Goal: Use online tool/utility: Utilize a website feature to perform a specific function

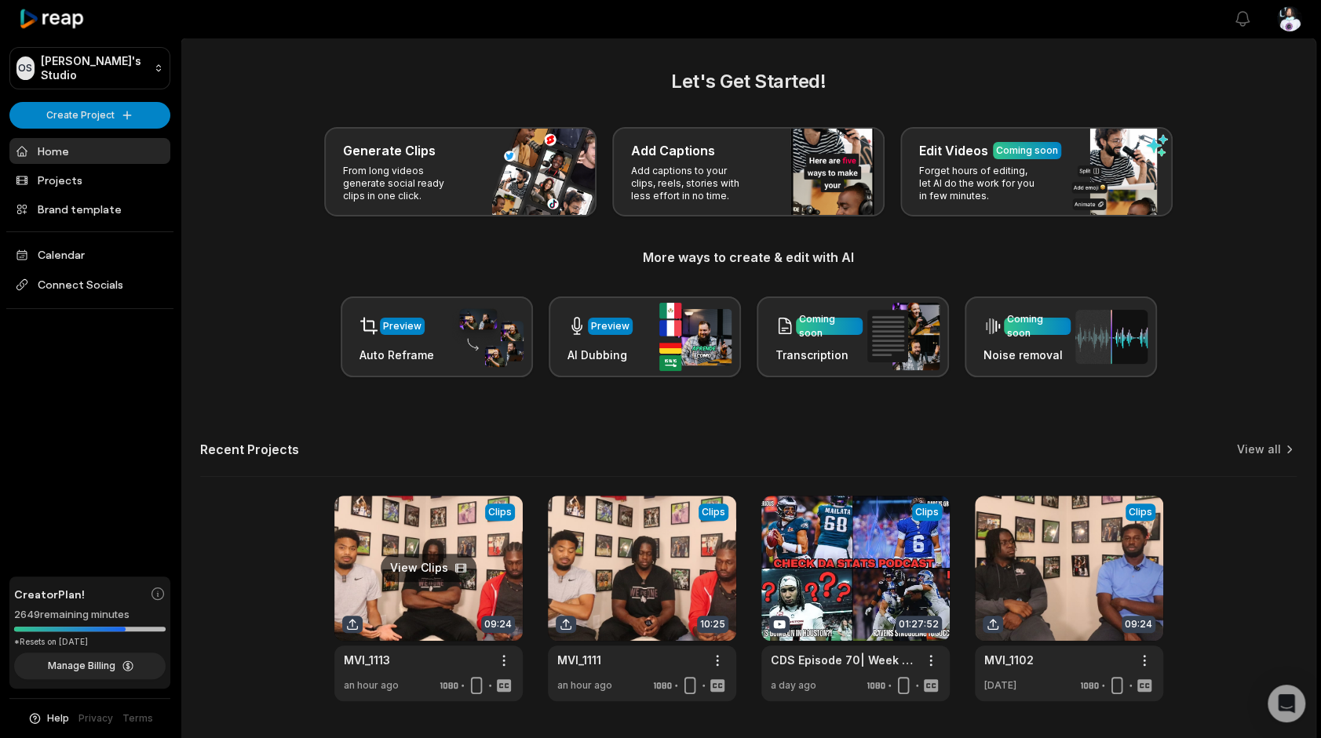
click at [477, 589] on link at bounding box center [428, 599] width 188 height 206
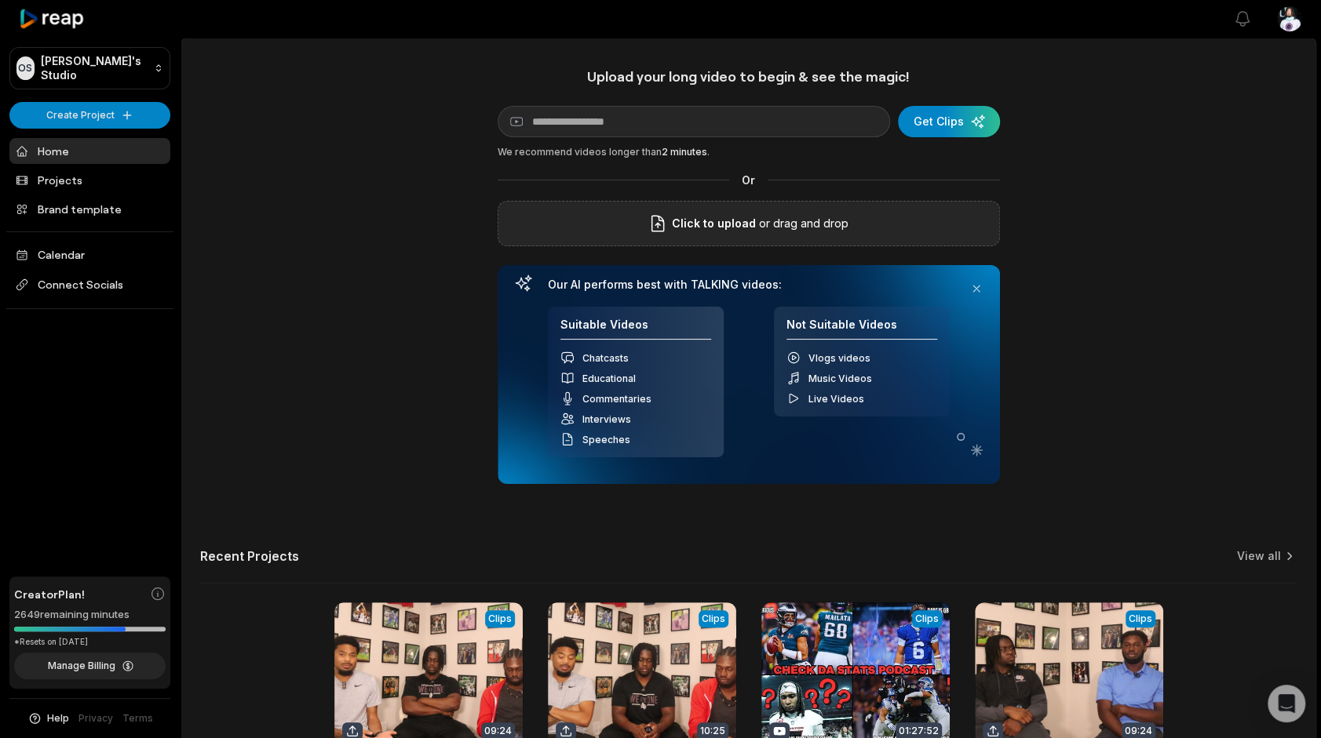
click at [807, 212] on div "Click to upload or drag and drop" at bounding box center [748, 224] width 502 height 46
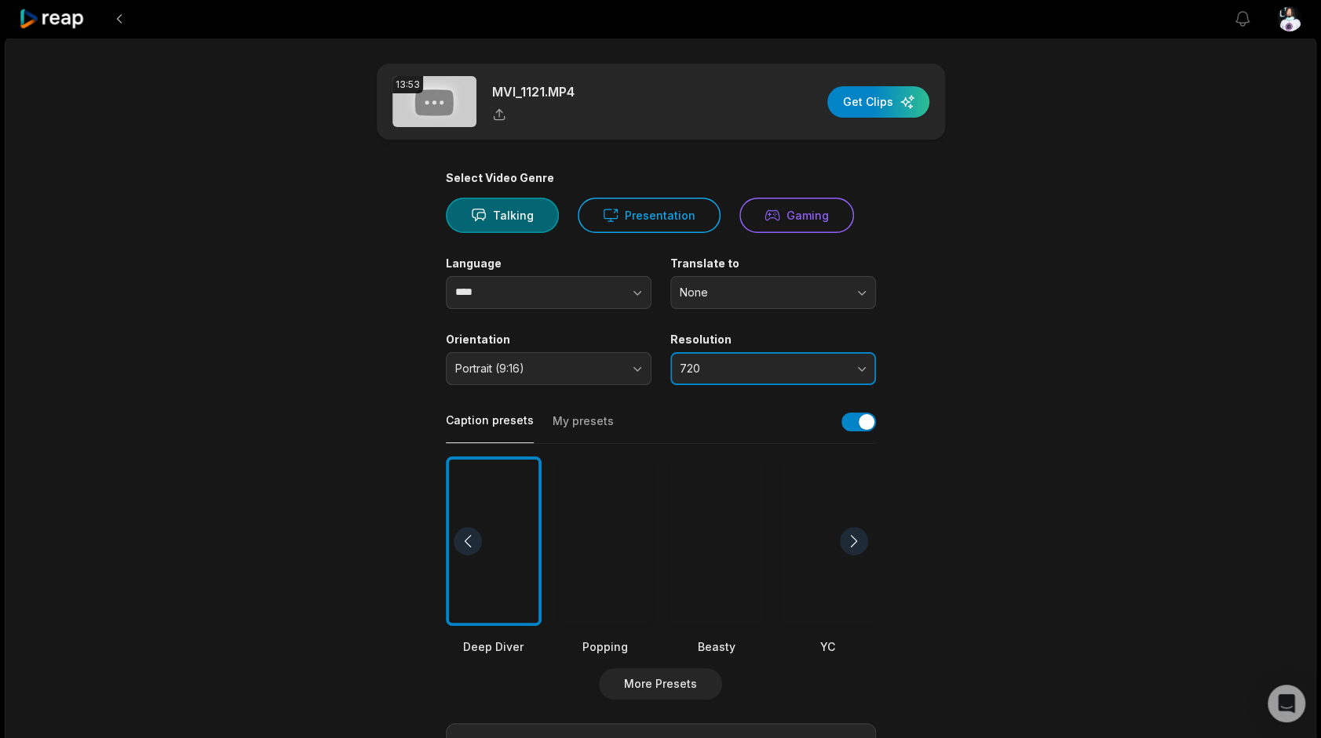
click at [766, 353] on button "720" at bounding box center [773, 368] width 206 height 33
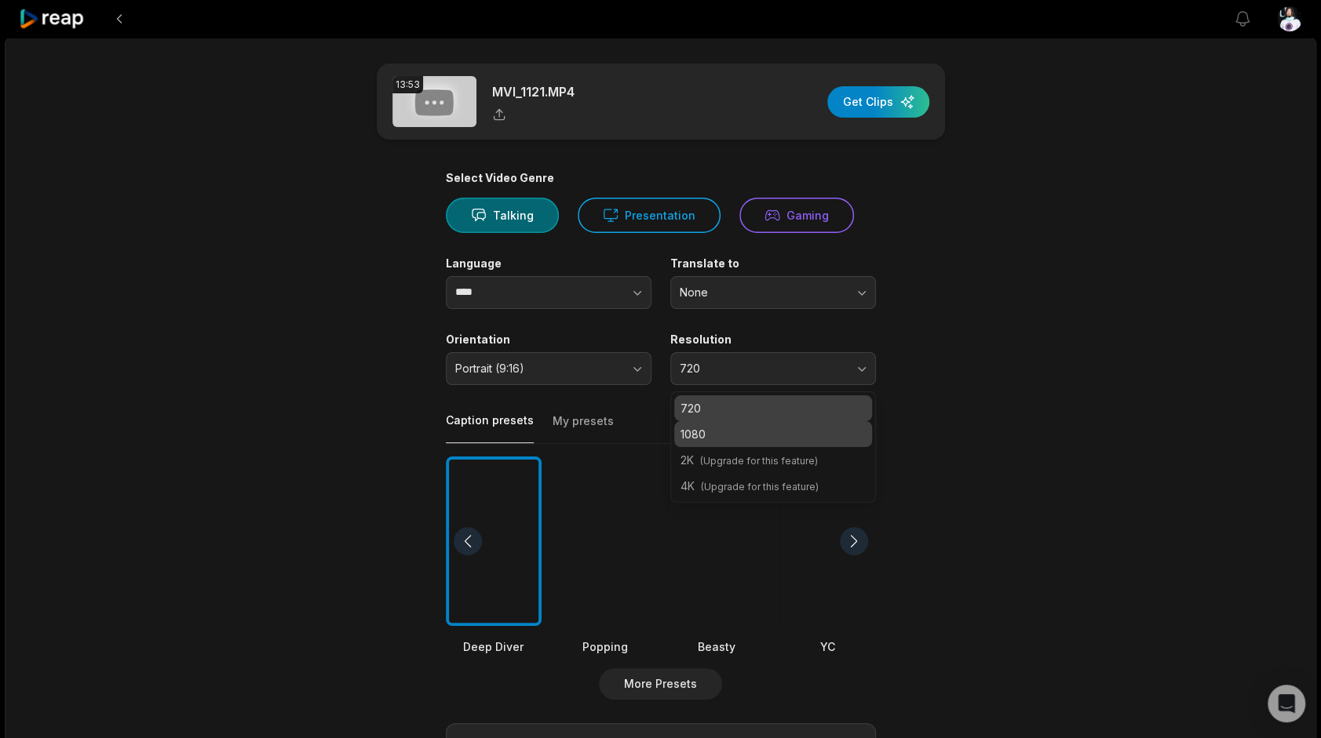
click at [753, 421] on div "1080" at bounding box center [773, 434] width 198 height 26
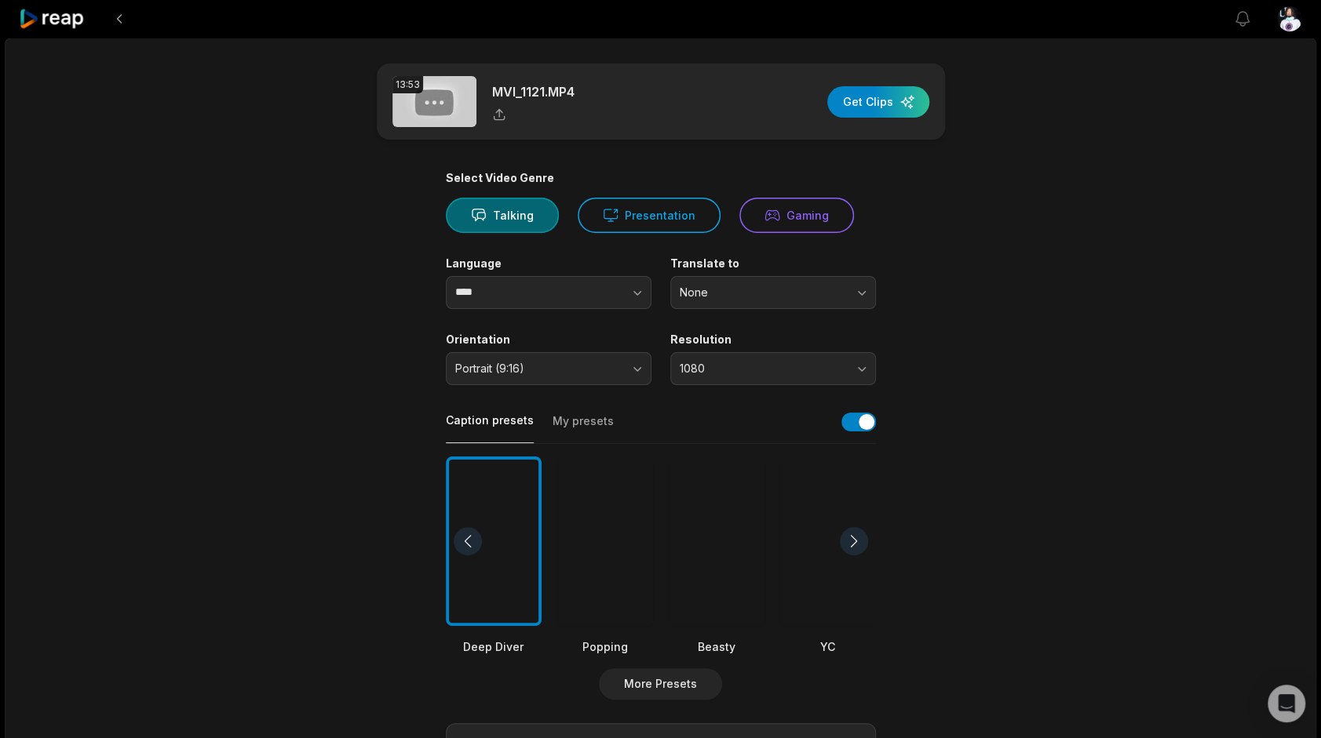
click at [607, 550] on div at bounding box center [605, 542] width 96 height 170
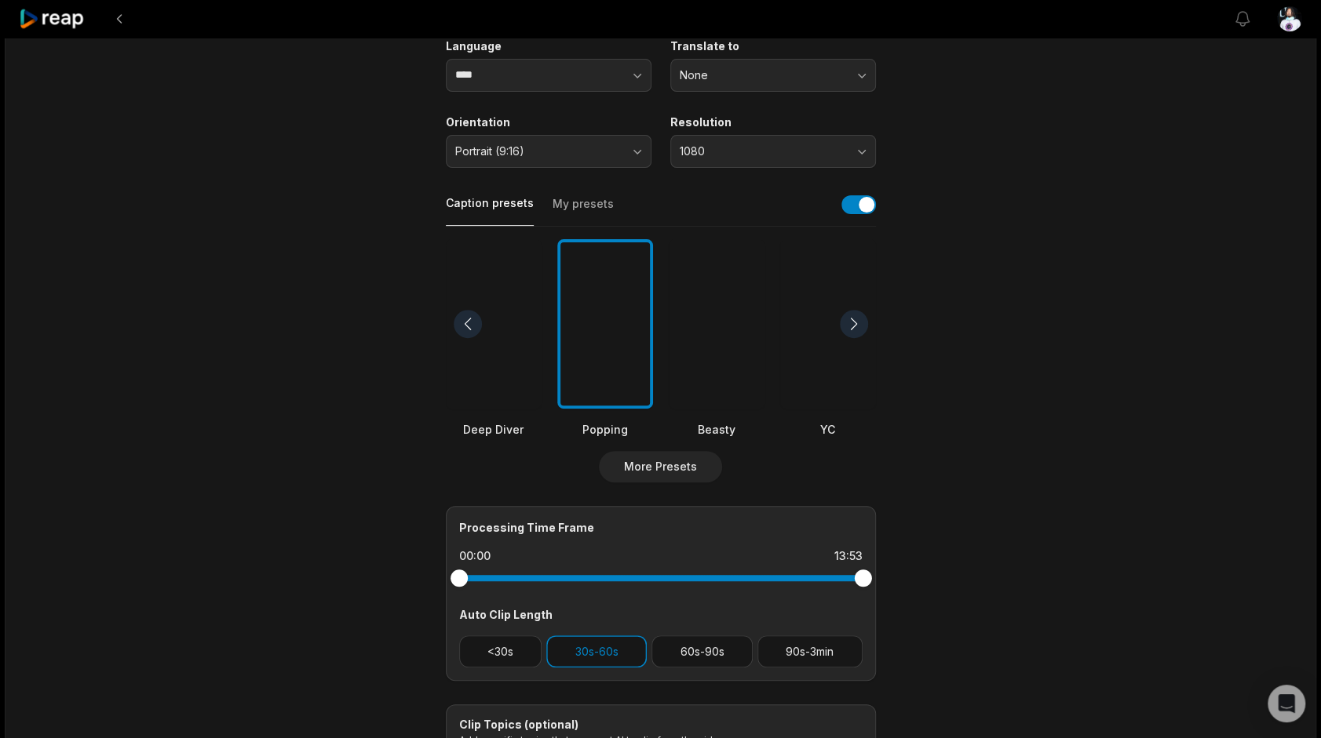
scroll to position [286, 0]
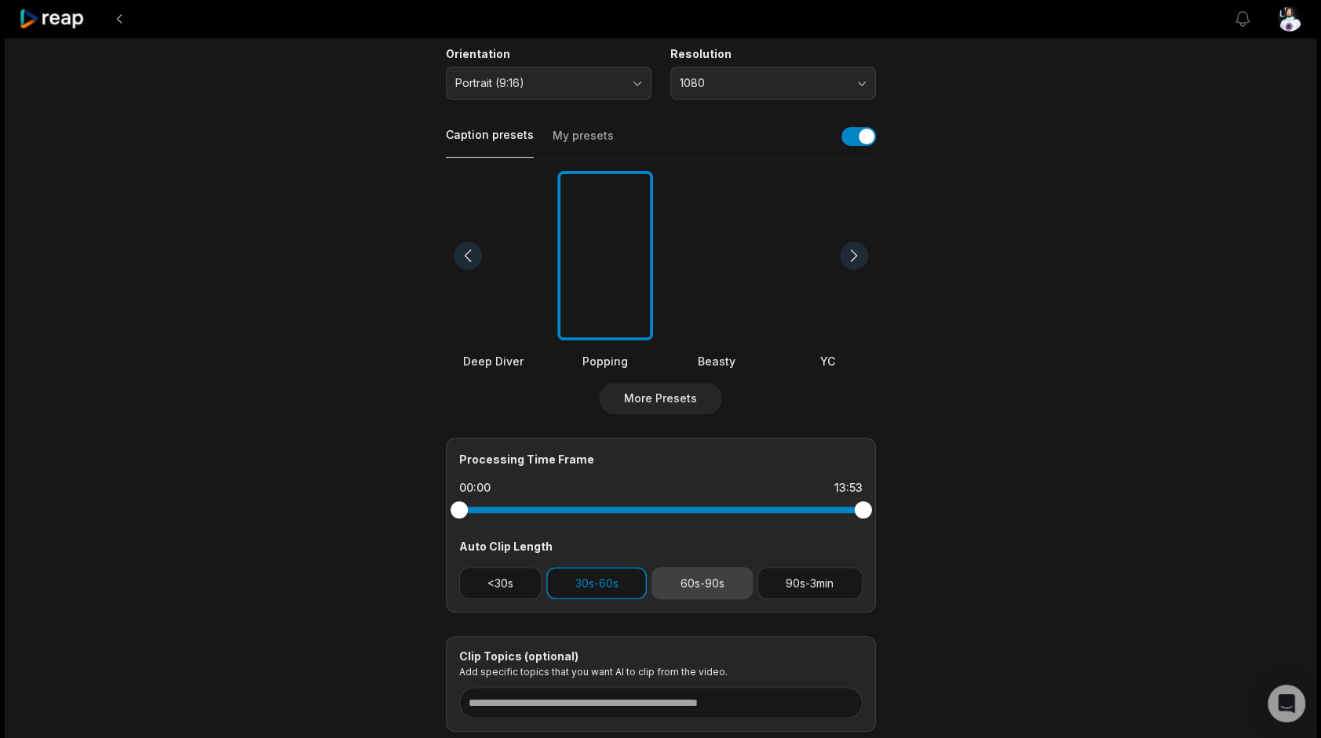
click at [683, 568] on button "60s-90s" at bounding box center [701, 583] width 101 height 32
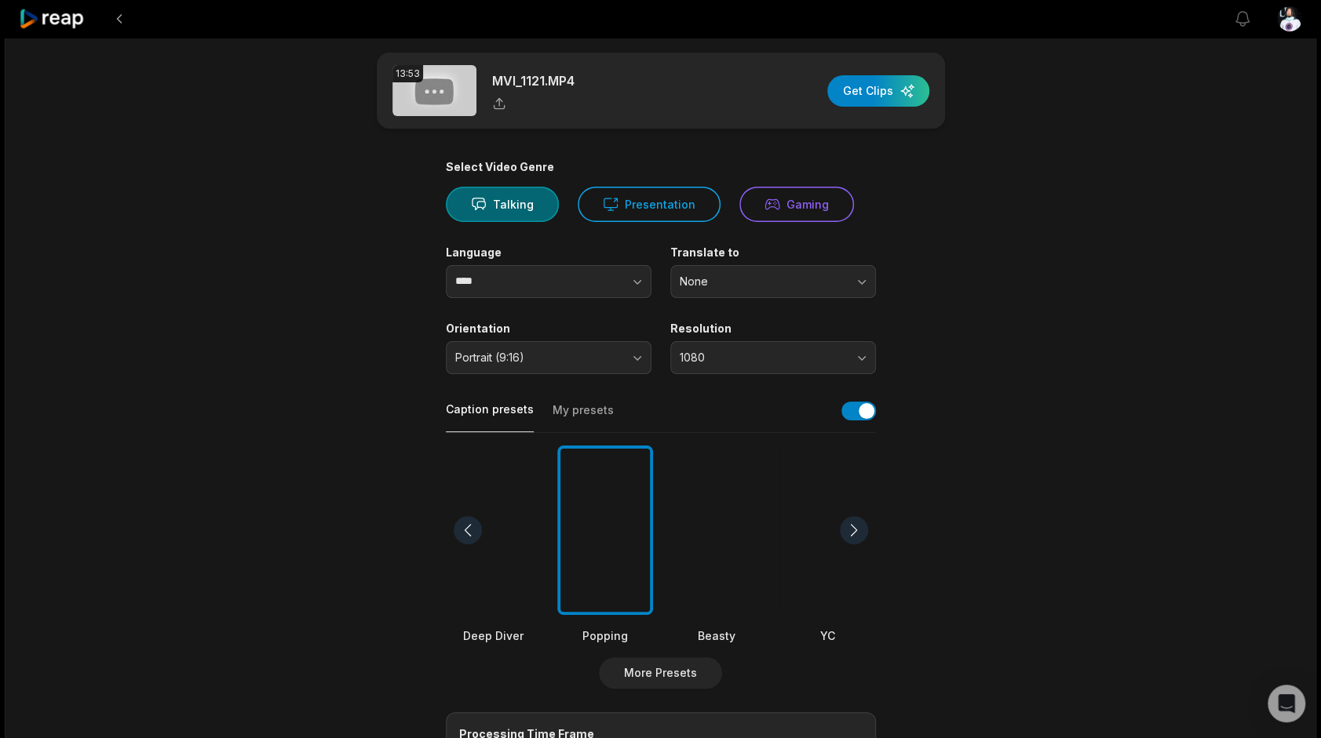
scroll to position [0, 0]
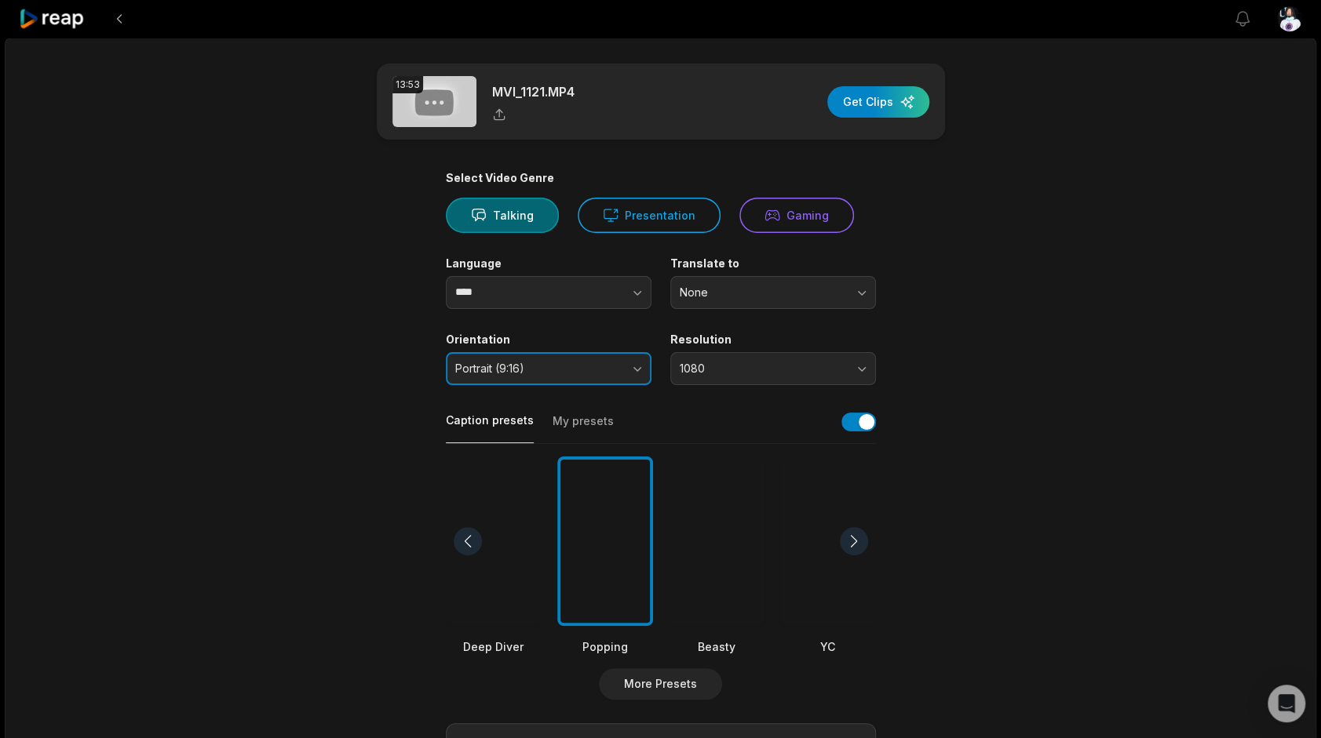
click at [561, 378] on button "Portrait (9:16)" at bounding box center [549, 368] width 206 height 33
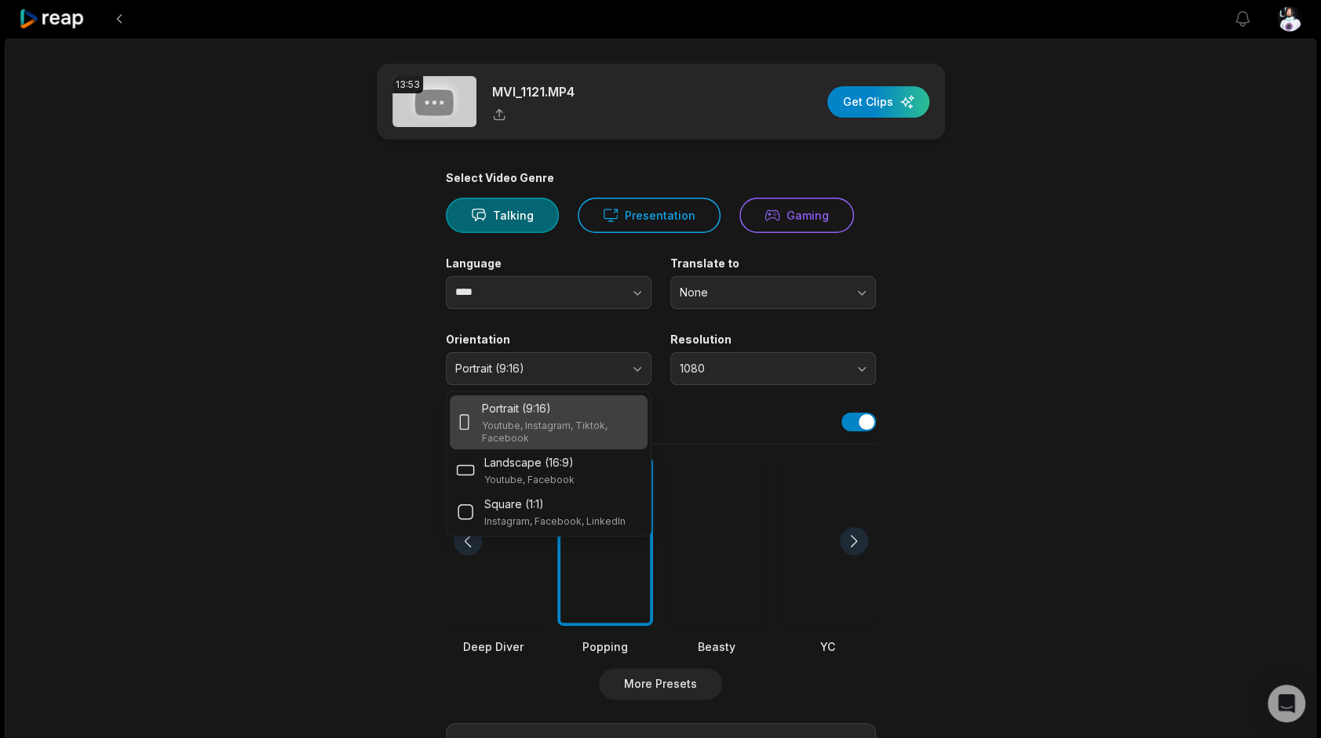
click at [1099, 435] on div "13:53 MVI_1121.MP4 Get Clips Select Video Genre Talking Presentation Gaming Lan…" at bounding box center [660, 582] width 1311 height 1088
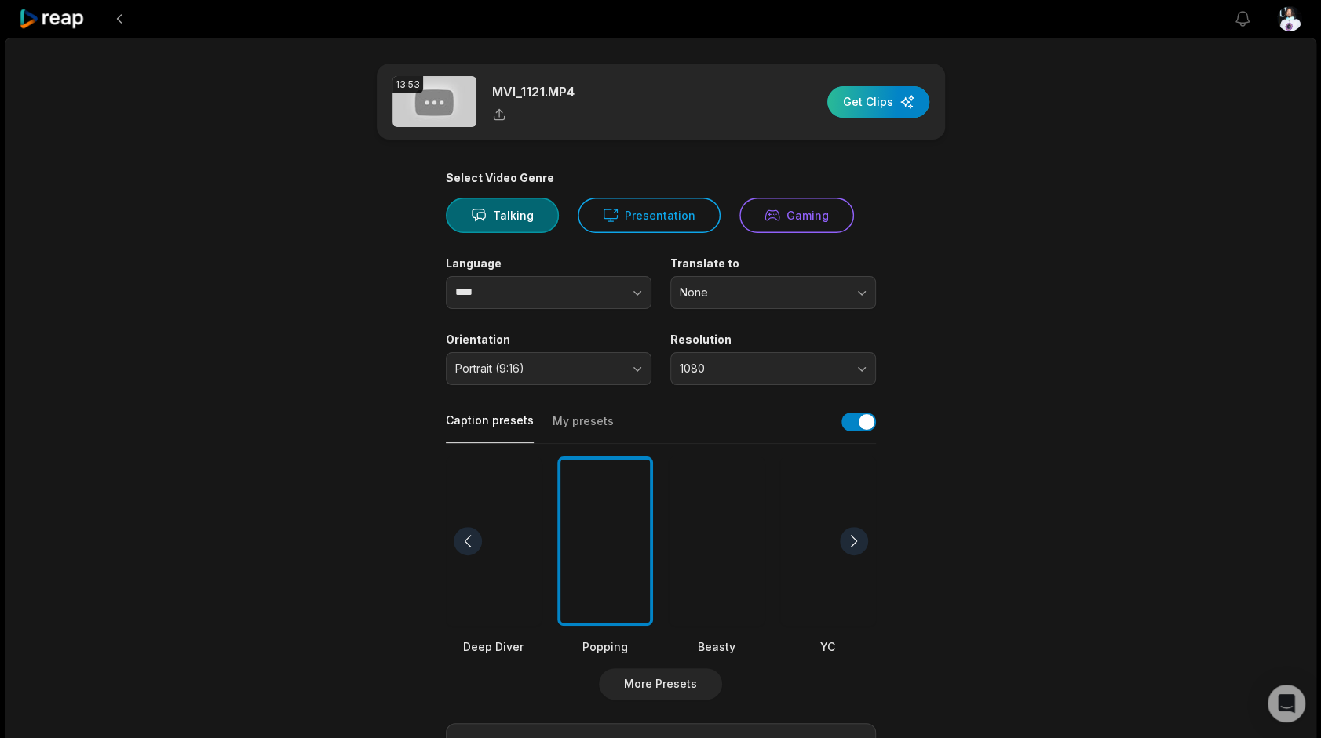
click at [898, 99] on div "button" at bounding box center [878, 101] width 102 height 31
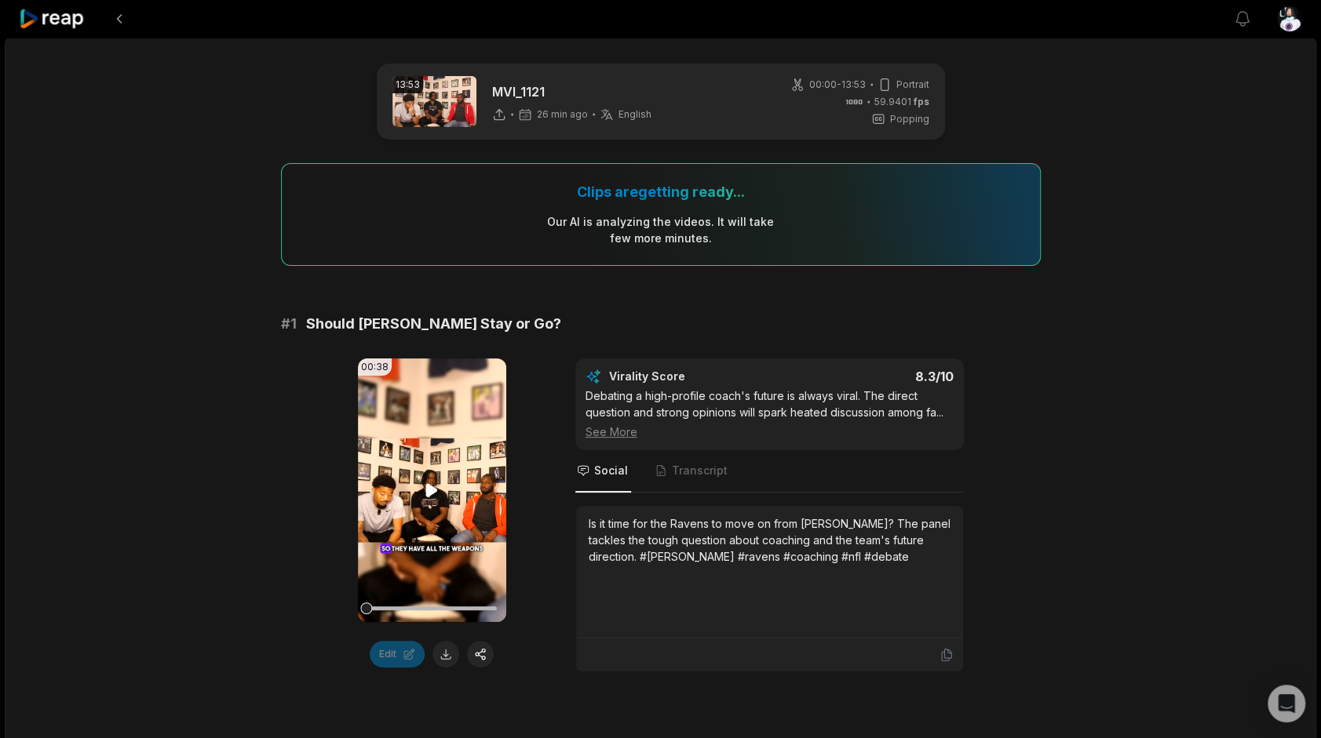
click at [411, 414] on video "Your browser does not support mp4 format." at bounding box center [432, 491] width 148 height 264
click at [474, 483] on video "Your browser does not support mp4 format." at bounding box center [432, 491] width 148 height 264
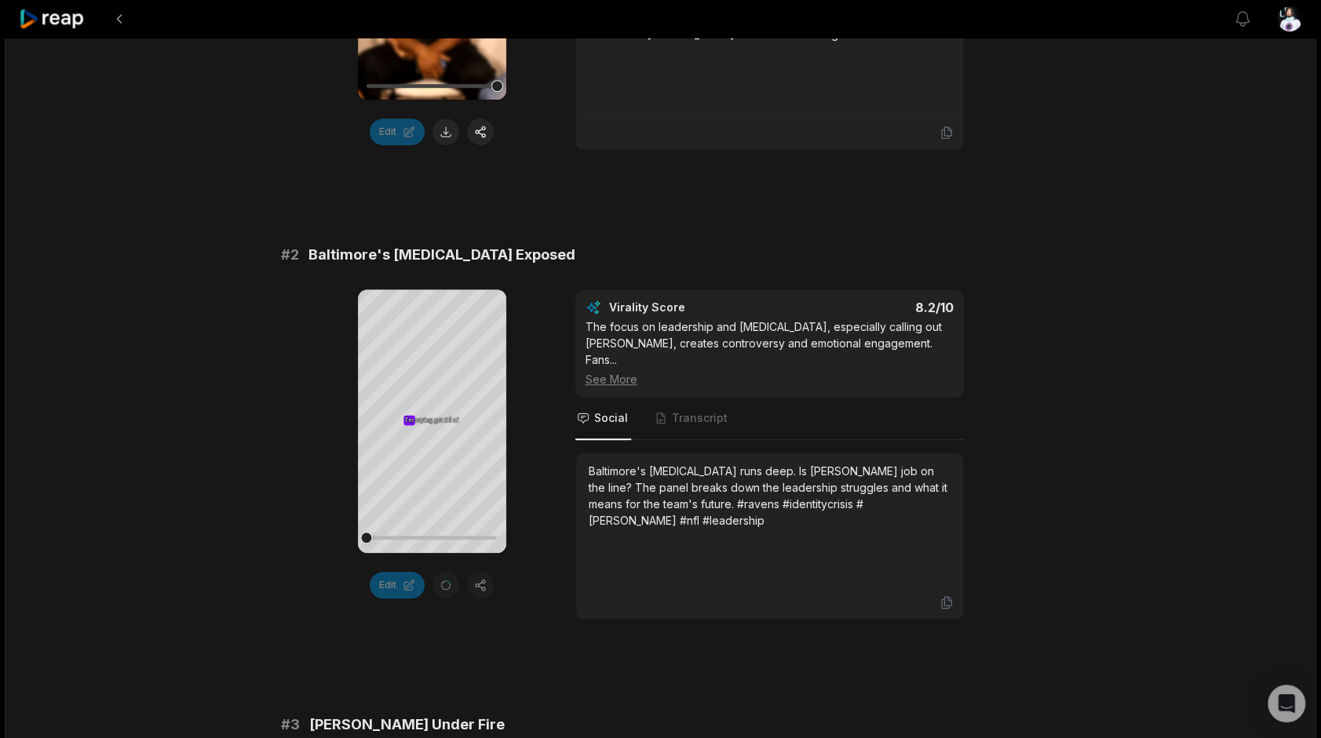
scroll to position [527, 0]
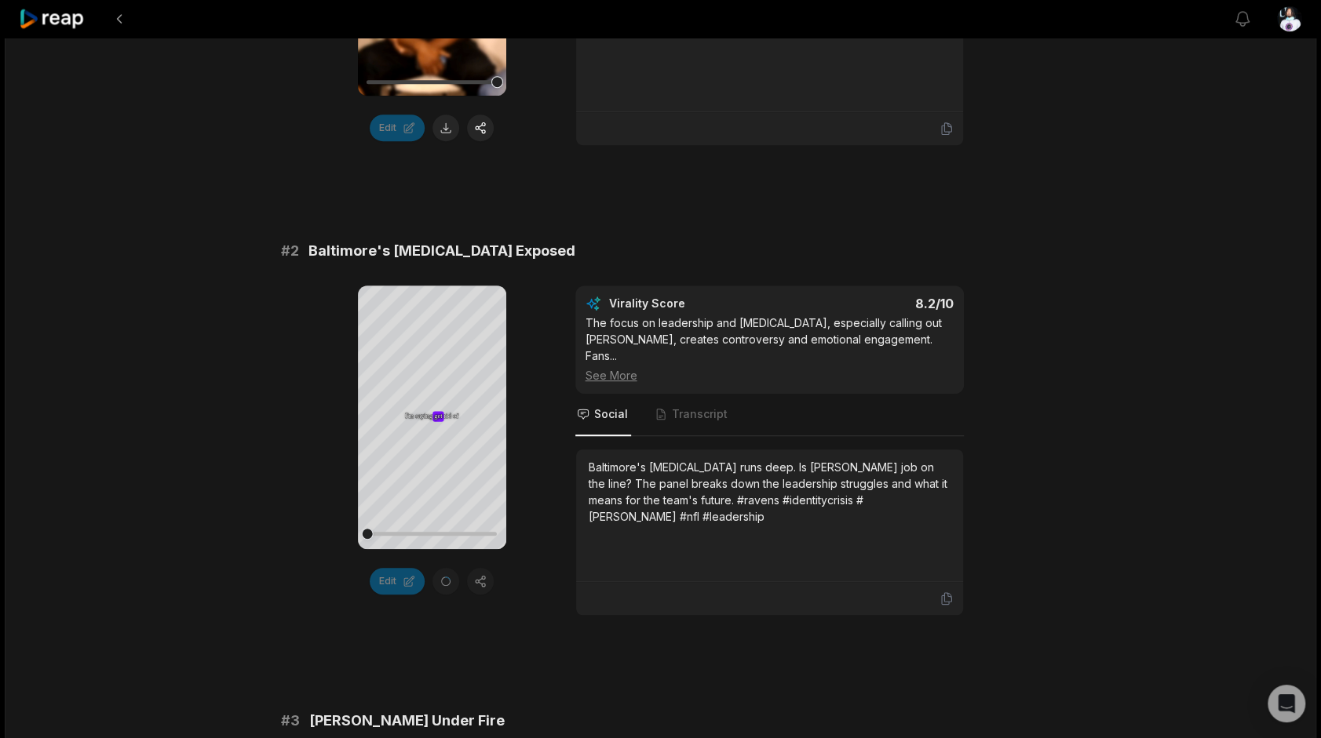
click at [859, 589] on div "Your browser does not support mp4 format. I'm I'm saying saying get get get rid…" at bounding box center [661, 451] width 760 height 330
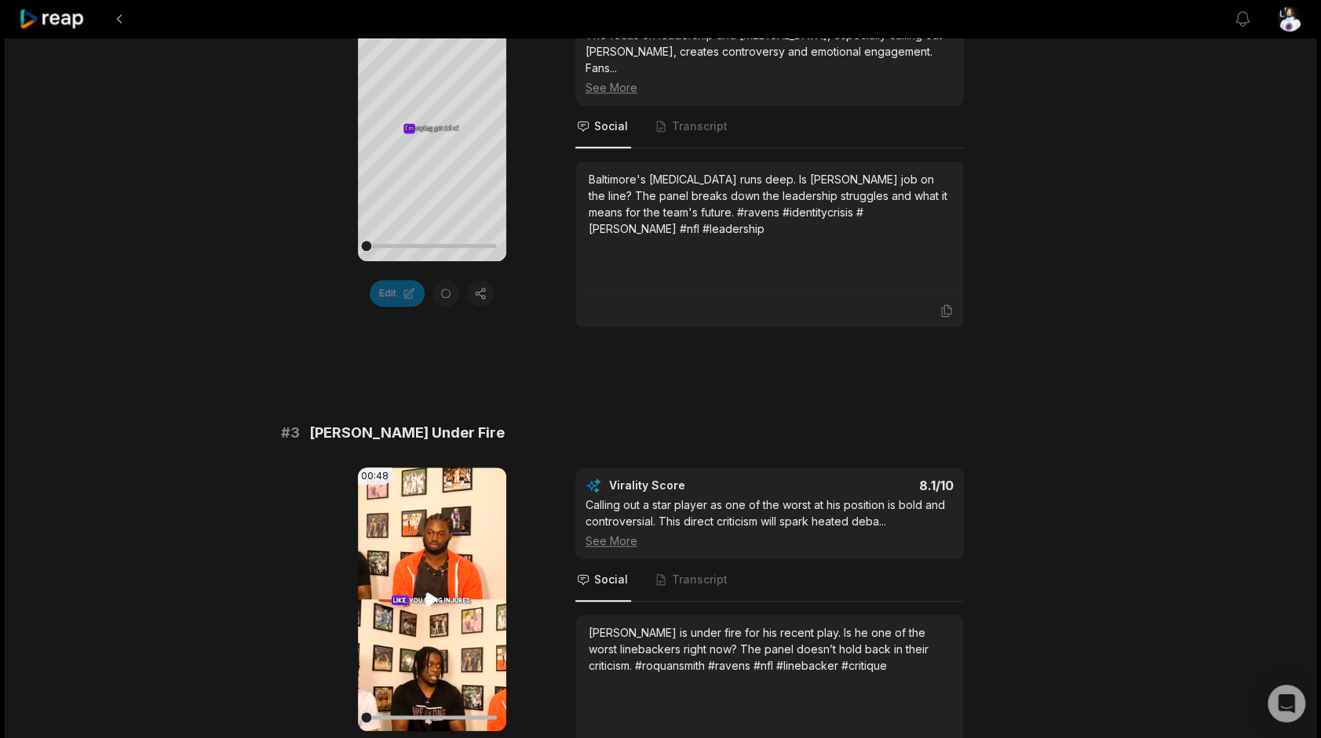
click at [469, 549] on video "Your browser does not support mp4 format." at bounding box center [432, 600] width 148 height 264
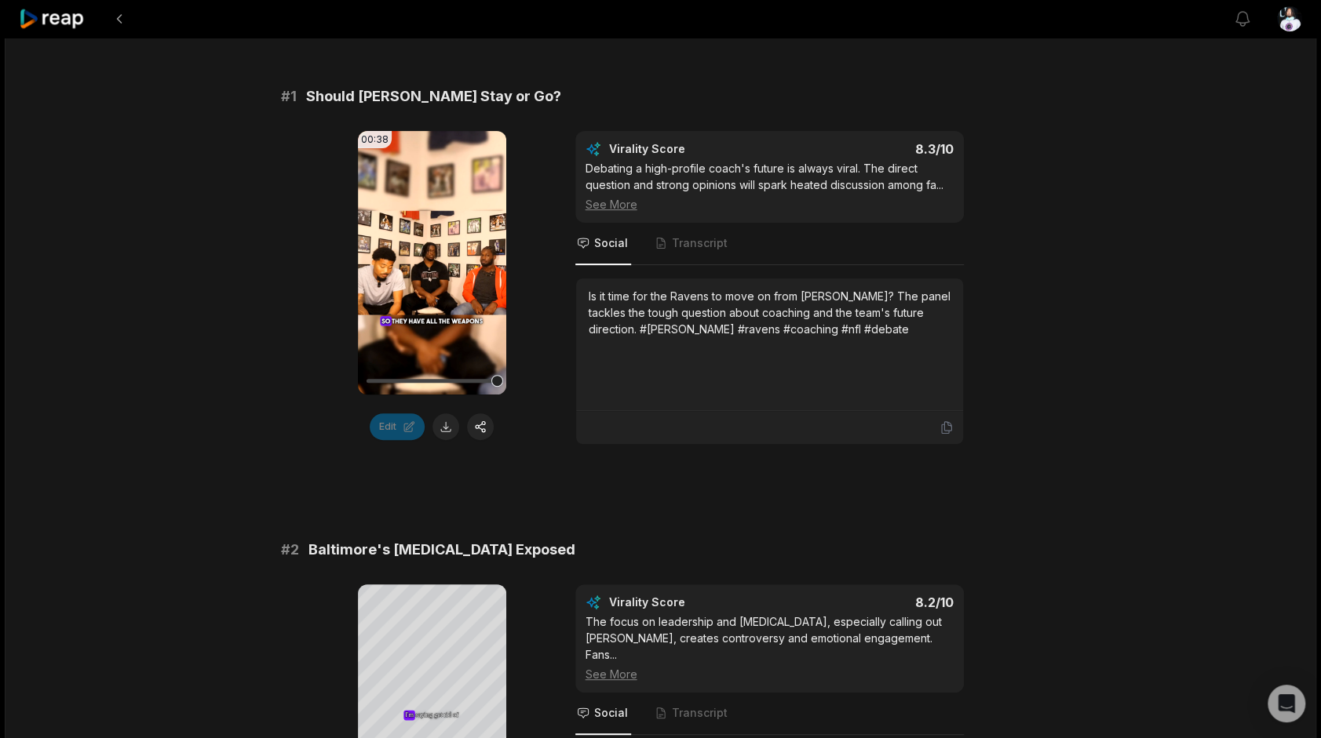
scroll to position [0, 0]
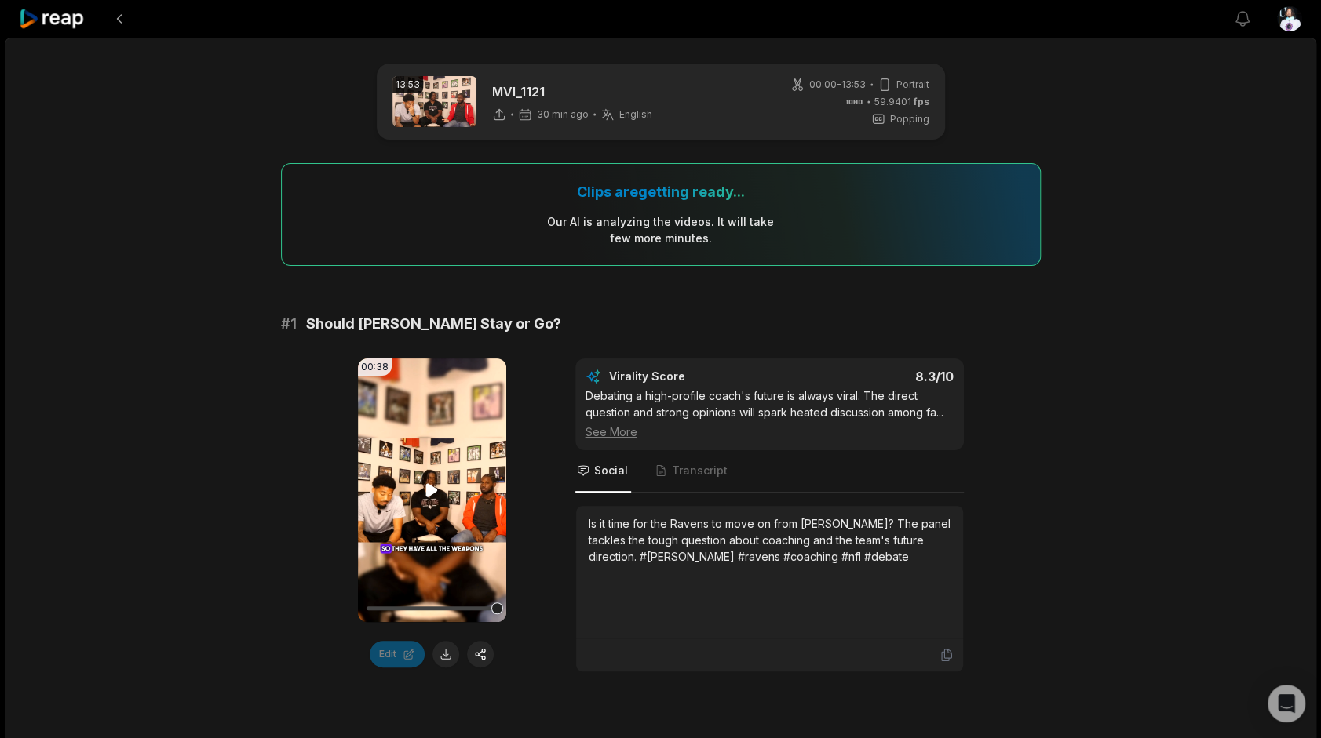
click at [439, 461] on video "Your browser does not support mp4 format." at bounding box center [432, 491] width 148 height 264
